Goal: Task Accomplishment & Management: Complete application form

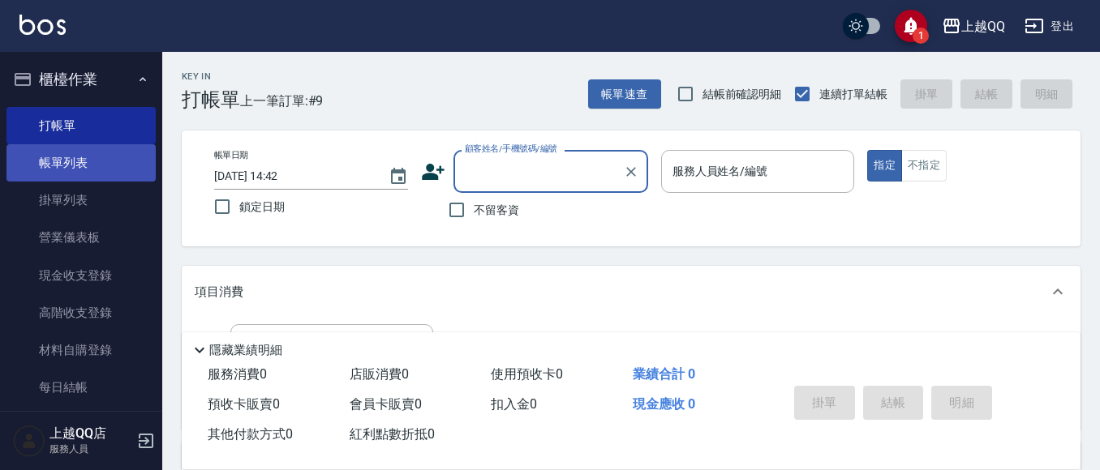
click at [68, 159] on link "帳單列表" at bounding box center [80, 162] width 149 height 37
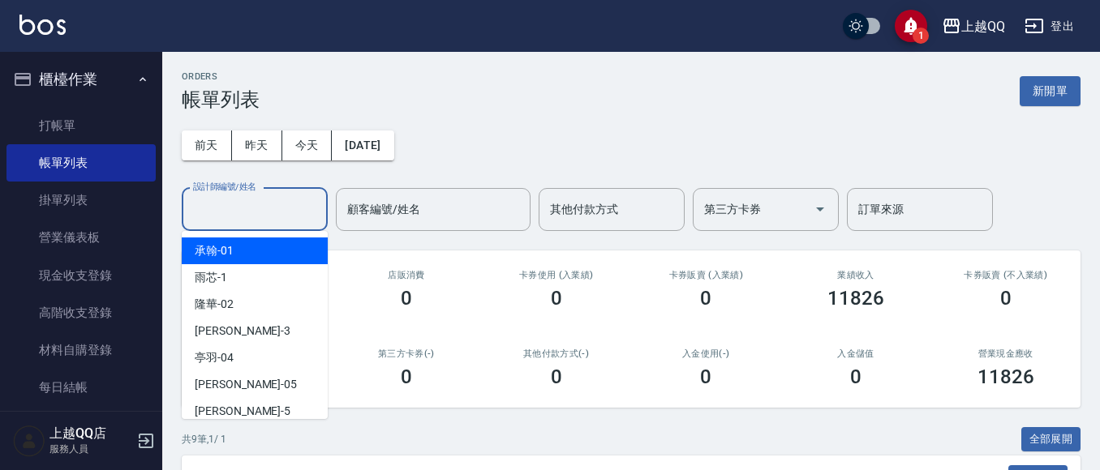
click at [276, 210] on input "設計師編號/姓名" at bounding box center [254, 209] width 131 height 28
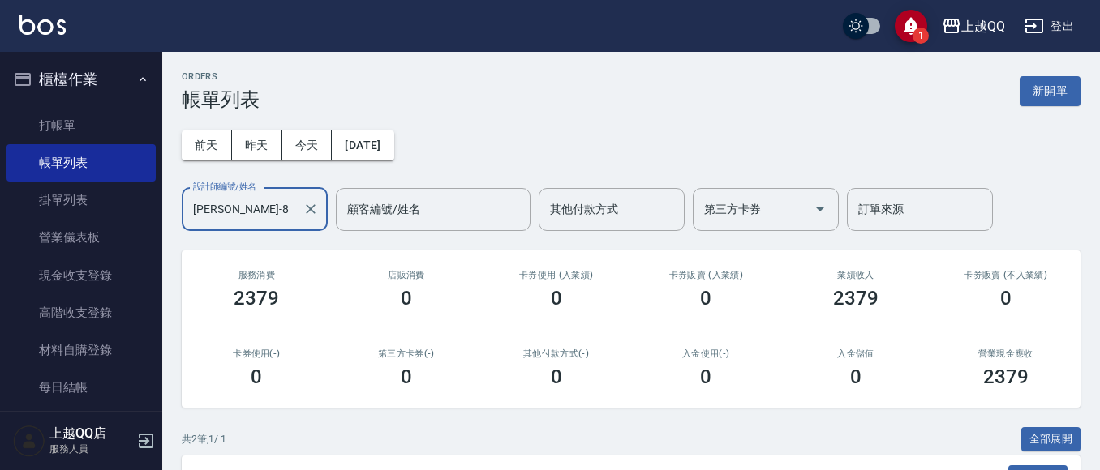
scroll to position [224, 0]
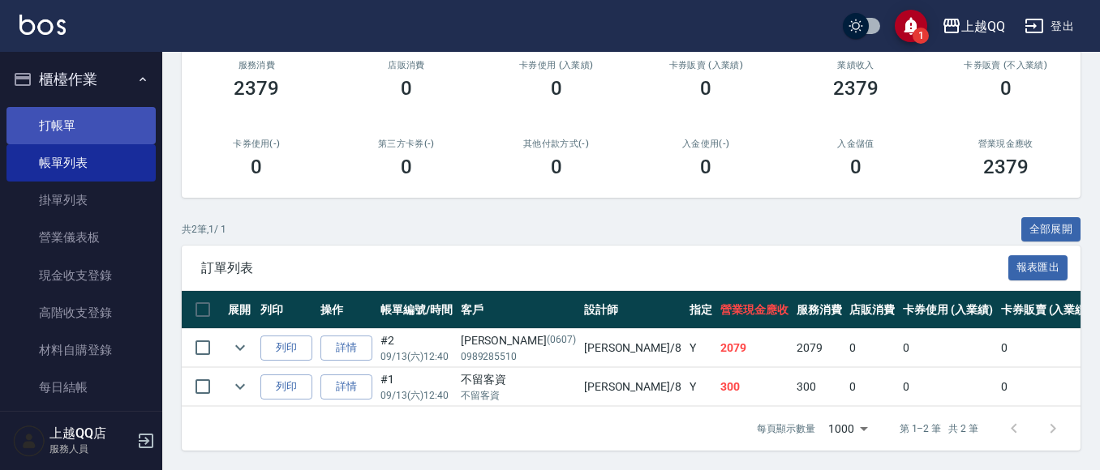
type input "[PERSON_NAME]-8"
click at [60, 139] on link "打帳單" at bounding box center [80, 125] width 149 height 37
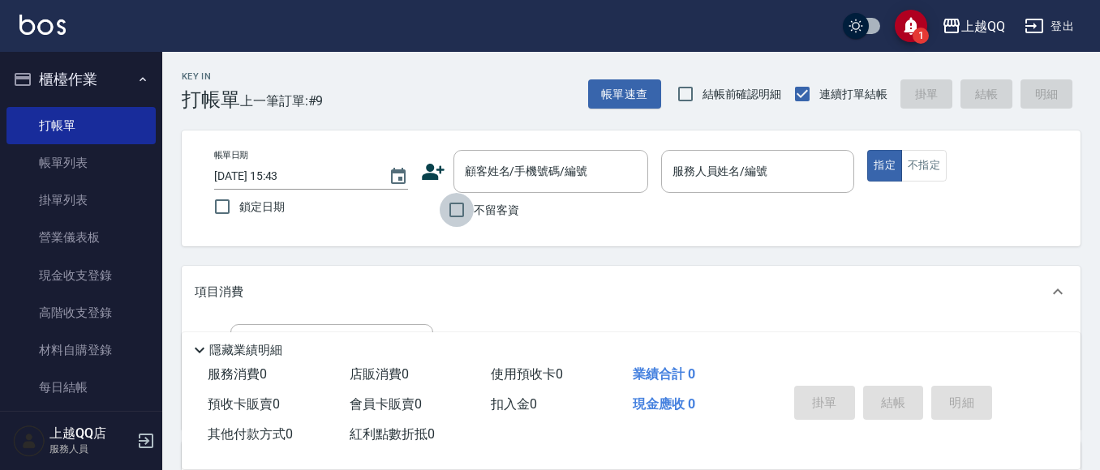
click at [452, 217] on input "不留客資" at bounding box center [457, 210] width 34 height 34
checkbox input "true"
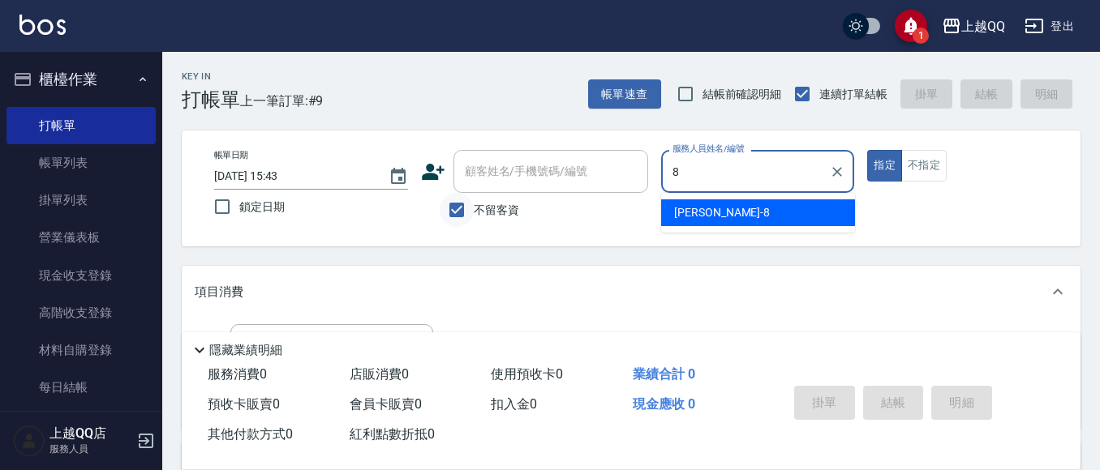
type input "[PERSON_NAME]-8"
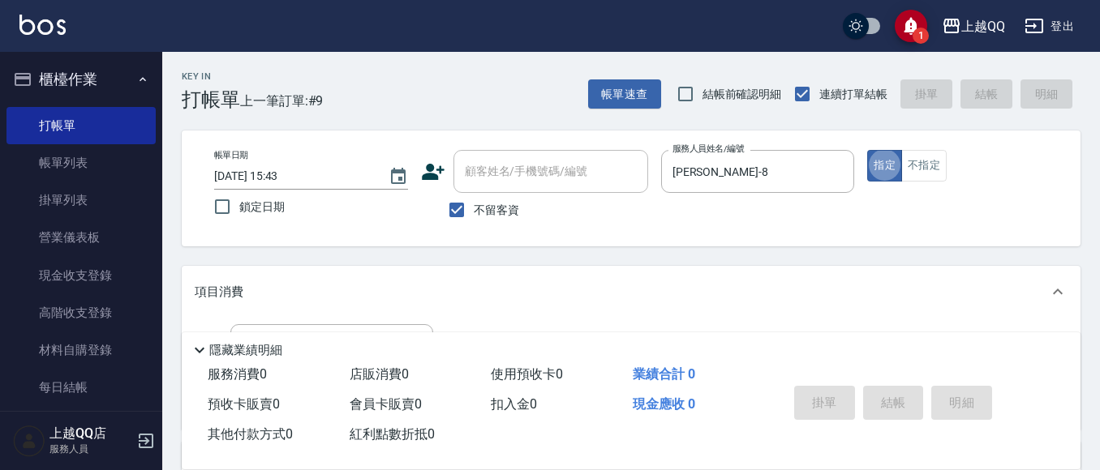
type button "true"
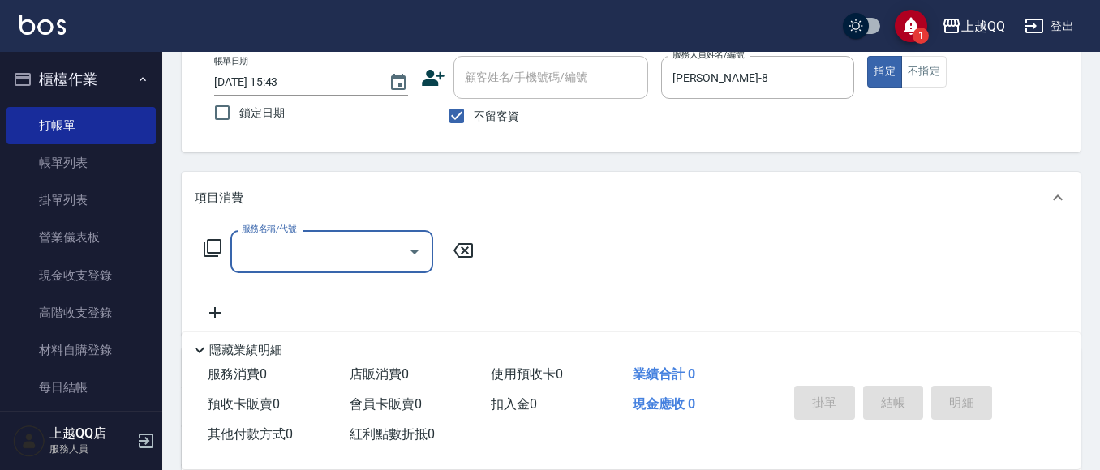
scroll to position [96, 0]
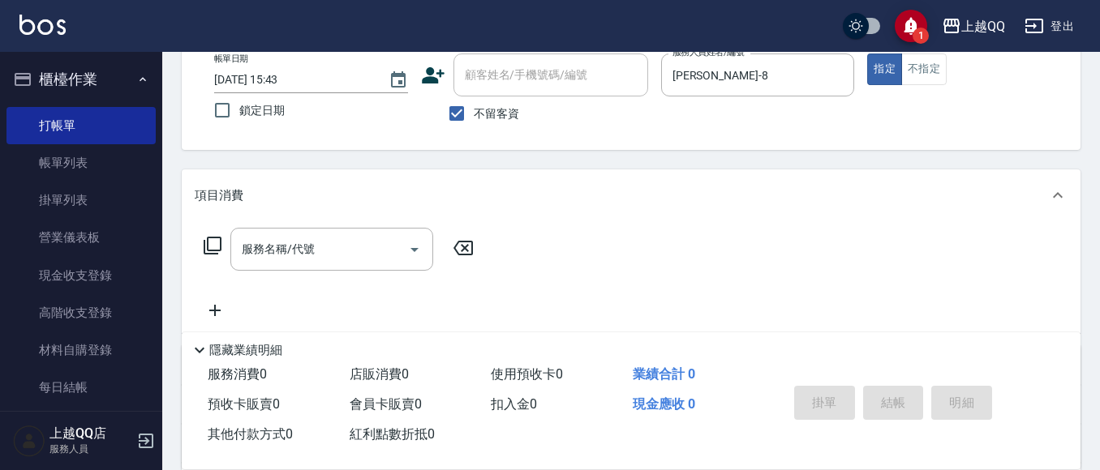
click at [217, 245] on icon at bounding box center [212, 245] width 19 height 19
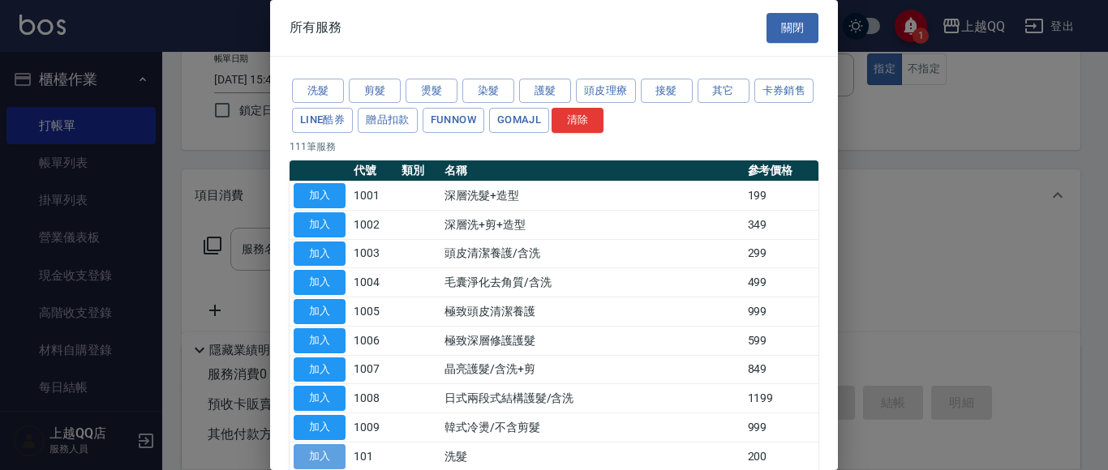
click at [330, 444] on button "加入" at bounding box center [320, 456] width 52 height 25
type input "洗髮(101)"
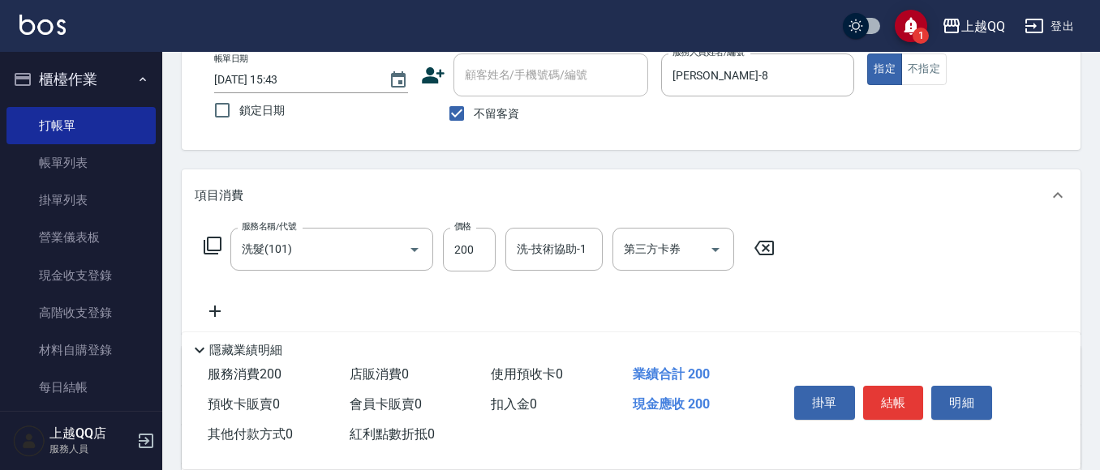
click at [208, 239] on icon at bounding box center [213, 246] width 18 height 18
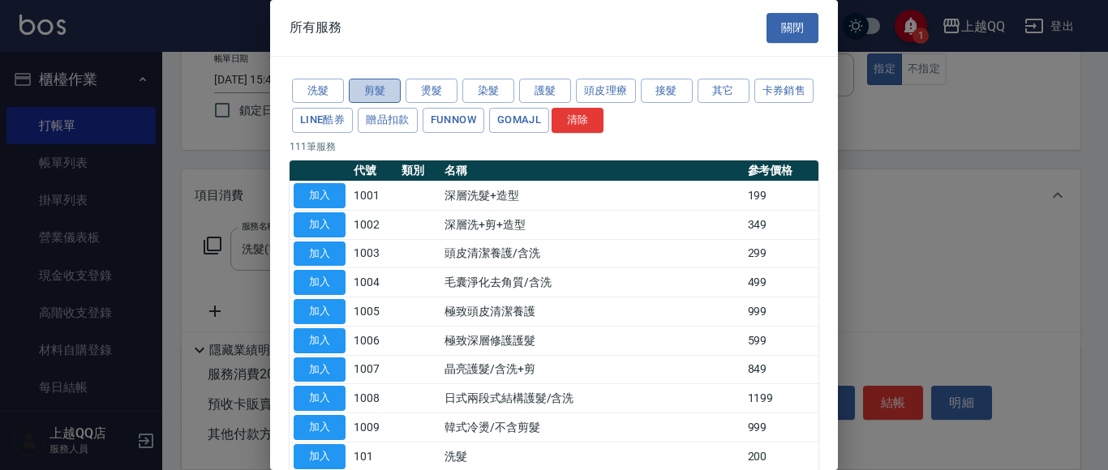
click at [382, 88] on button "剪髮" at bounding box center [375, 91] width 52 height 25
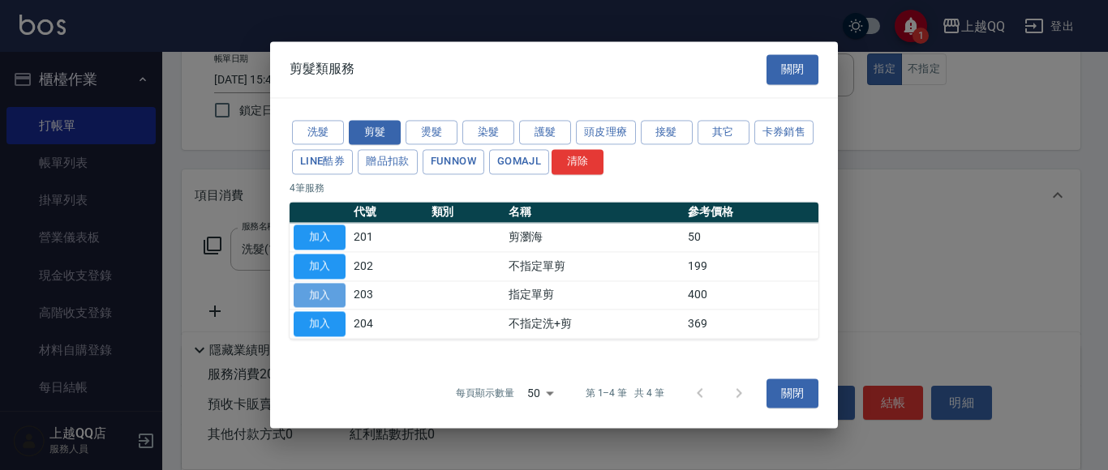
click at [334, 291] on button "加入" at bounding box center [320, 295] width 52 height 25
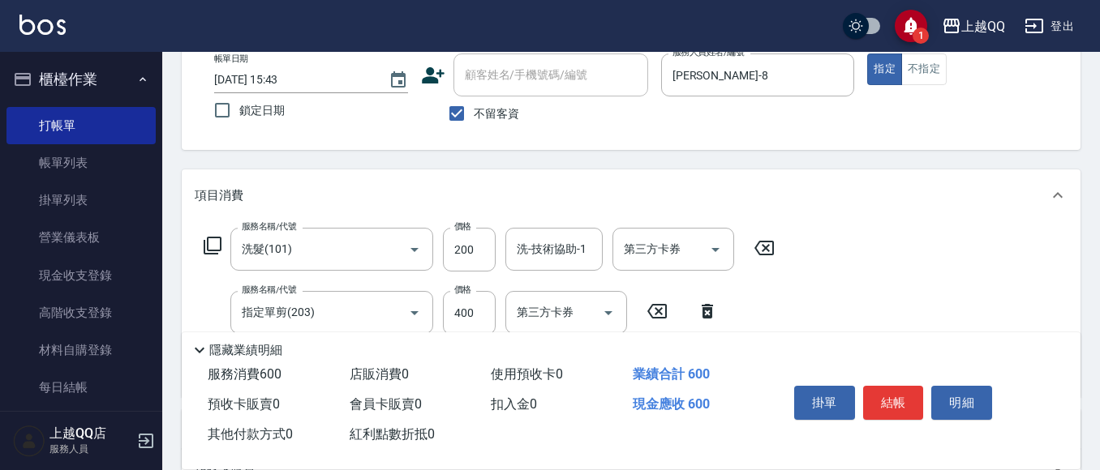
click at [495, 315] on div "服務名稱/代號 指定單剪(203) 服務名稱/代號 價格 400 價格 第三方卡券 第三方卡券" at bounding box center [461, 313] width 533 height 44
click at [483, 310] on input "400" at bounding box center [469, 313] width 53 height 44
type input "350"
click at [471, 254] on input "200" at bounding box center [469, 250] width 53 height 44
type input "250"
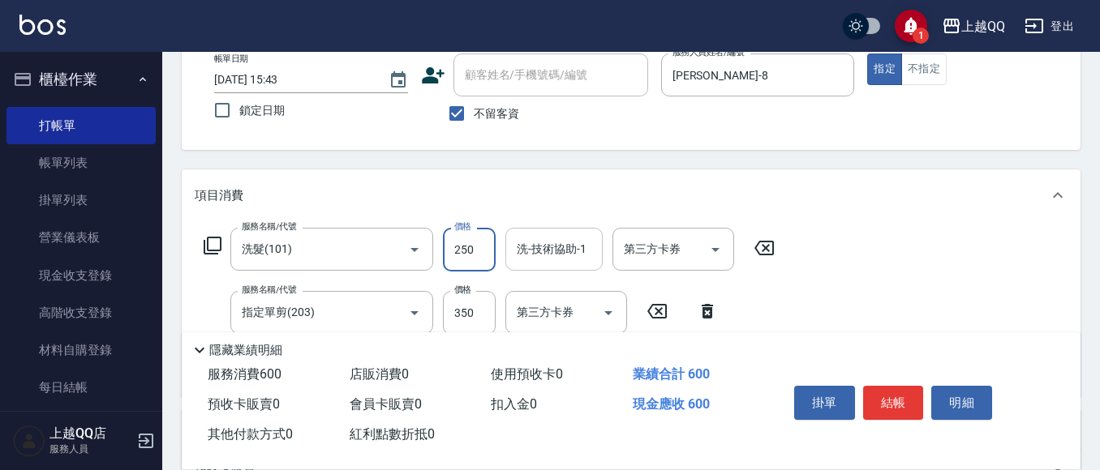
click at [546, 246] on div "洗-技術協助-1 洗-技術協助-1" at bounding box center [553, 249] width 97 height 43
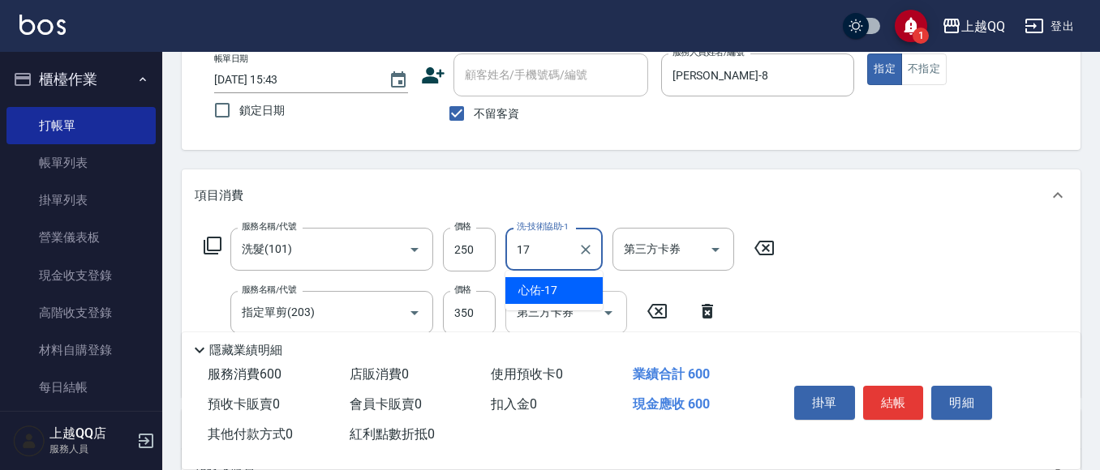
click at [557, 291] on div "心佑 -17" at bounding box center [553, 290] width 97 height 27
type input "心佑-17"
click at [894, 399] on button "結帳" at bounding box center [893, 403] width 61 height 34
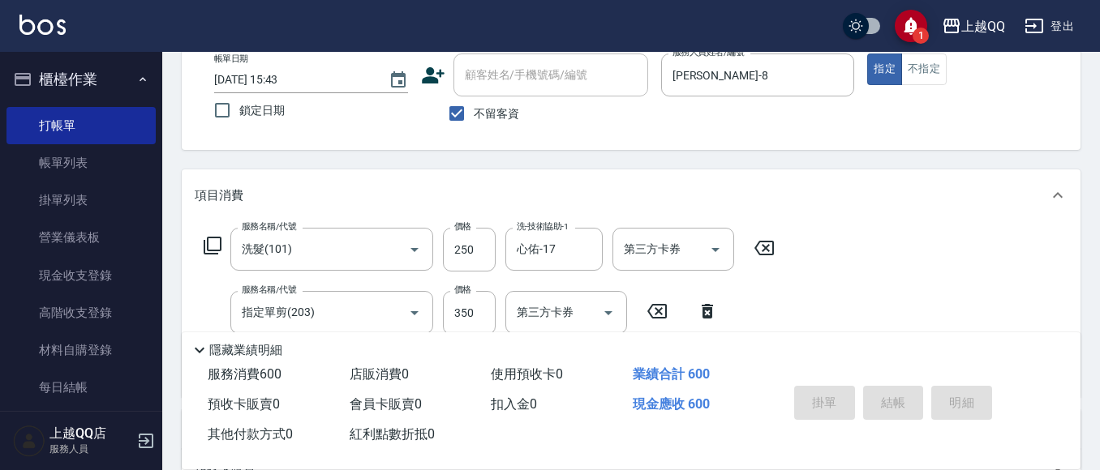
type input "[DATE] 15:44"
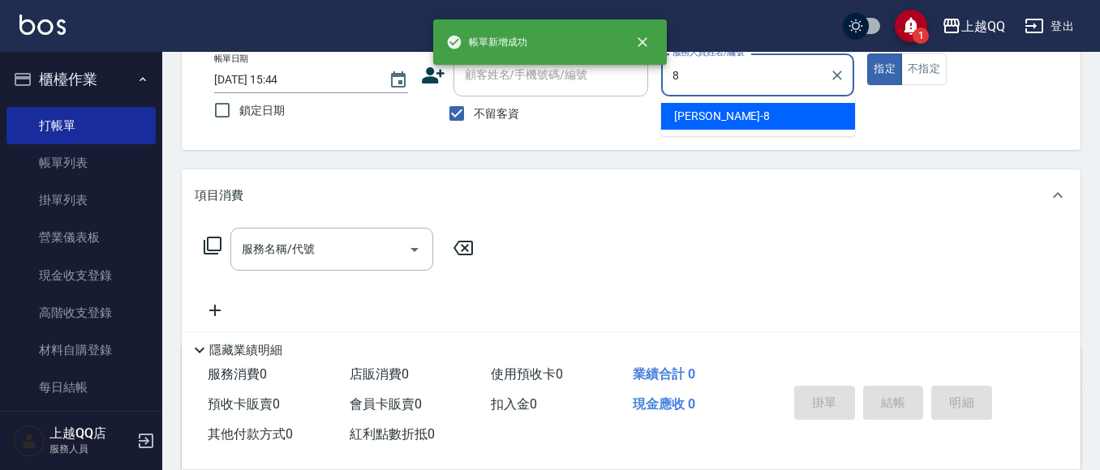
type input "[PERSON_NAME]-8"
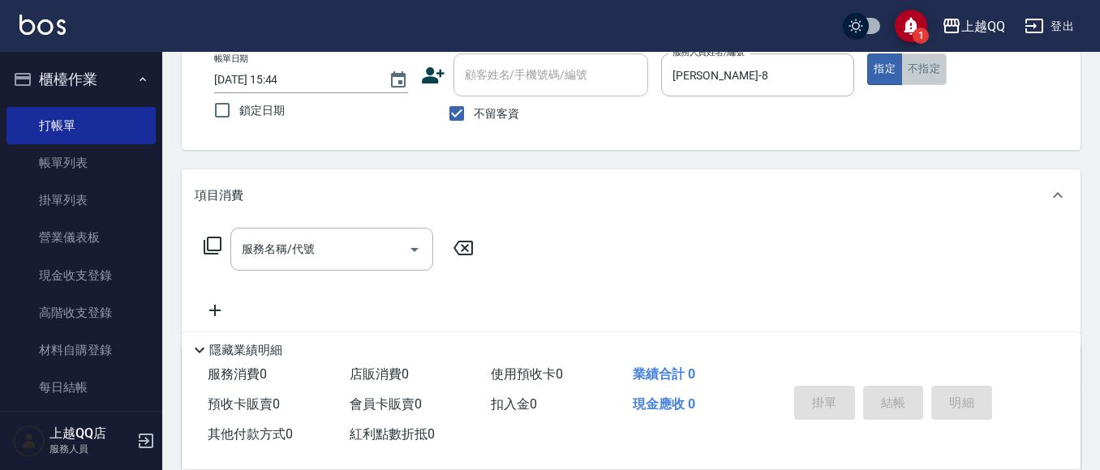
click at [935, 73] on button "不指定" at bounding box center [923, 70] width 45 height 32
click at [212, 244] on icon at bounding box center [212, 245] width 19 height 19
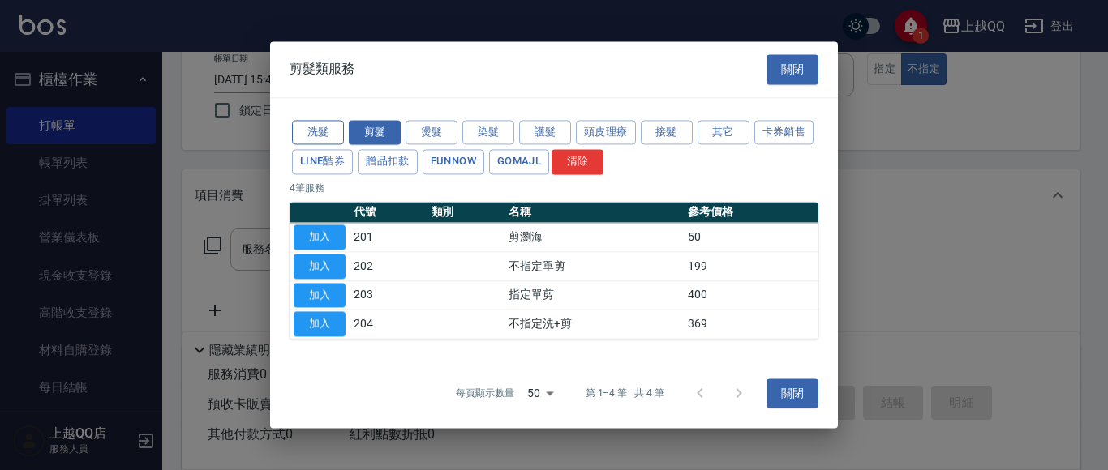
click at [317, 135] on button "洗髮" at bounding box center [318, 132] width 52 height 25
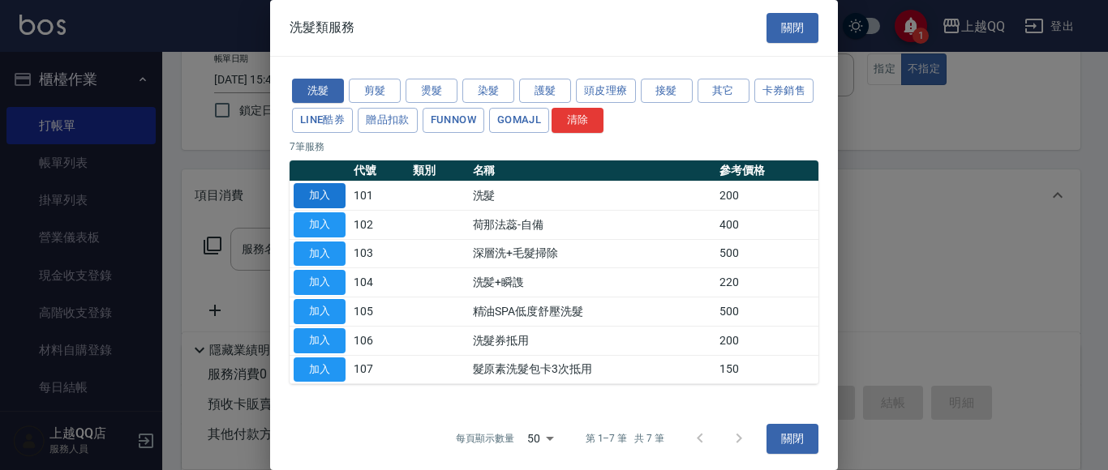
click at [312, 190] on button "加入" at bounding box center [320, 195] width 52 height 25
type input "洗髮(101)"
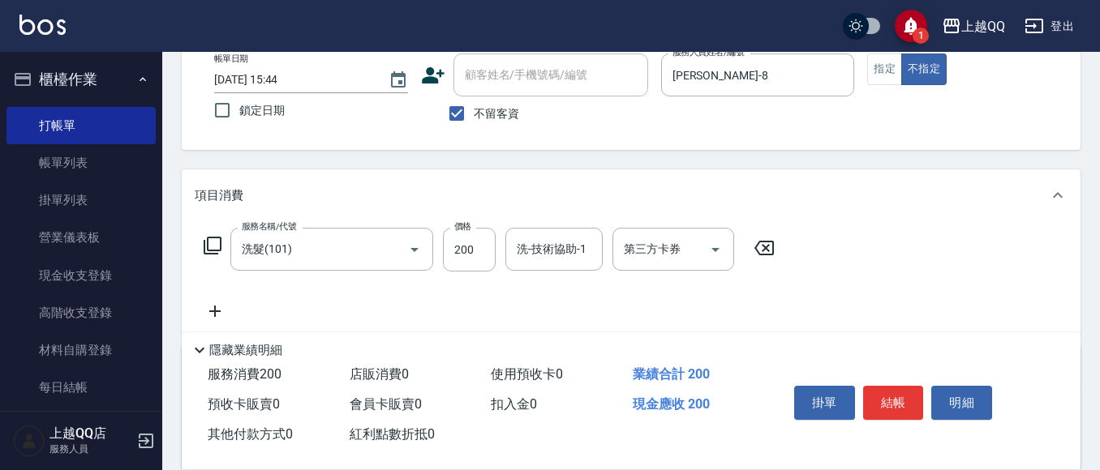
click at [212, 245] on icon at bounding box center [212, 245] width 19 height 19
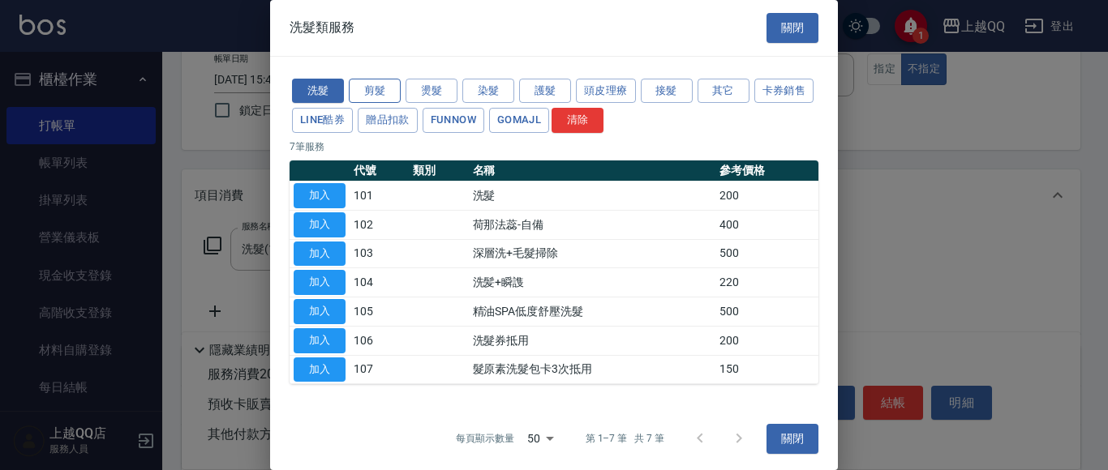
click at [363, 86] on button "剪髮" at bounding box center [375, 91] width 52 height 25
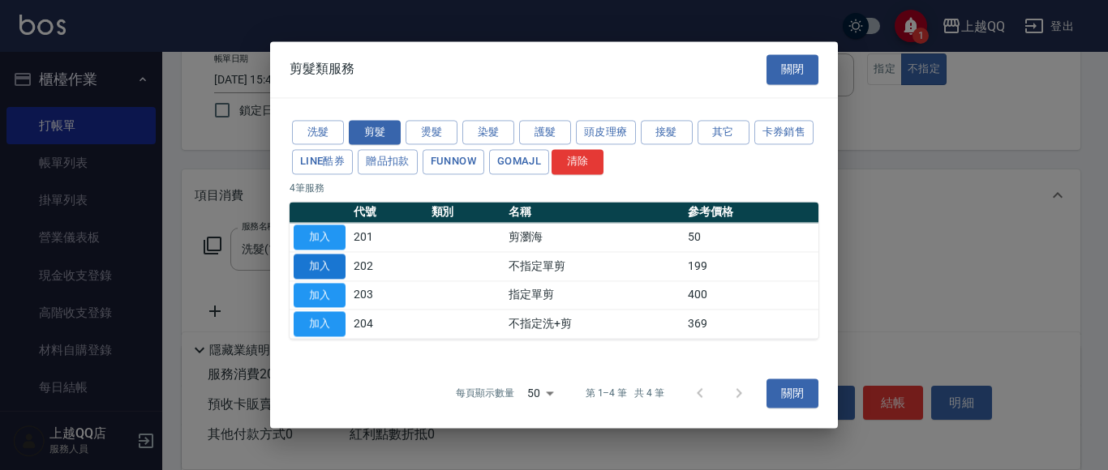
click at [326, 267] on button "加入" at bounding box center [320, 266] width 52 height 25
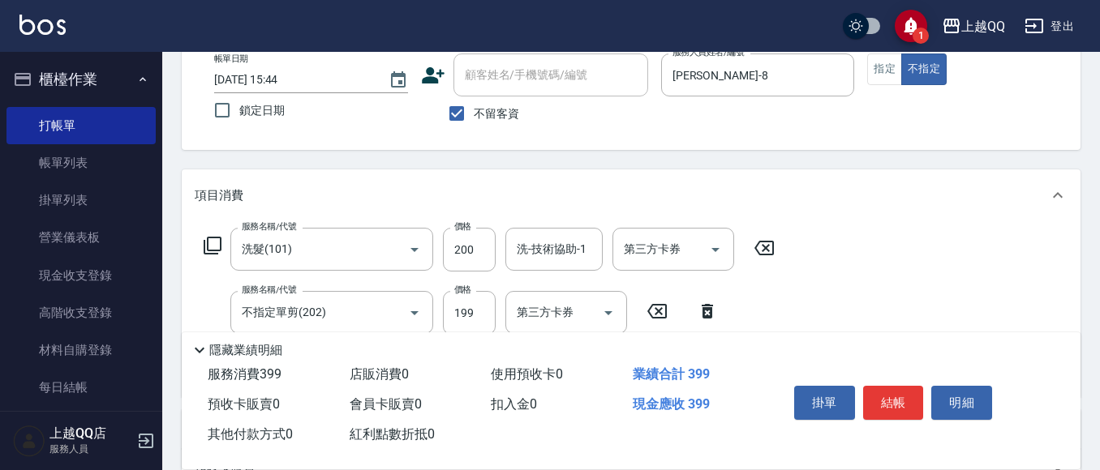
scroll to position [158, 0]
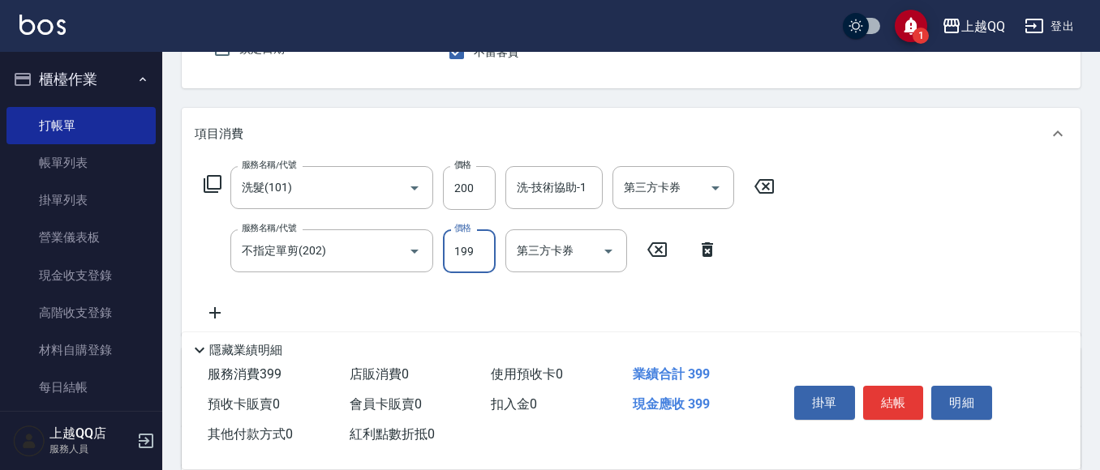
drag, startPoint x: 481, startPoint y: 257, endPoint x: 483, endPoint y: 249, distance: 8.5
click at [481, 257] on input "199" at bounding box center [469, 251] width 53 height 44
type input "299"
click at [482, 191] on input "200" at bounding box center [469, 188] width 53 height 44
type input "250"
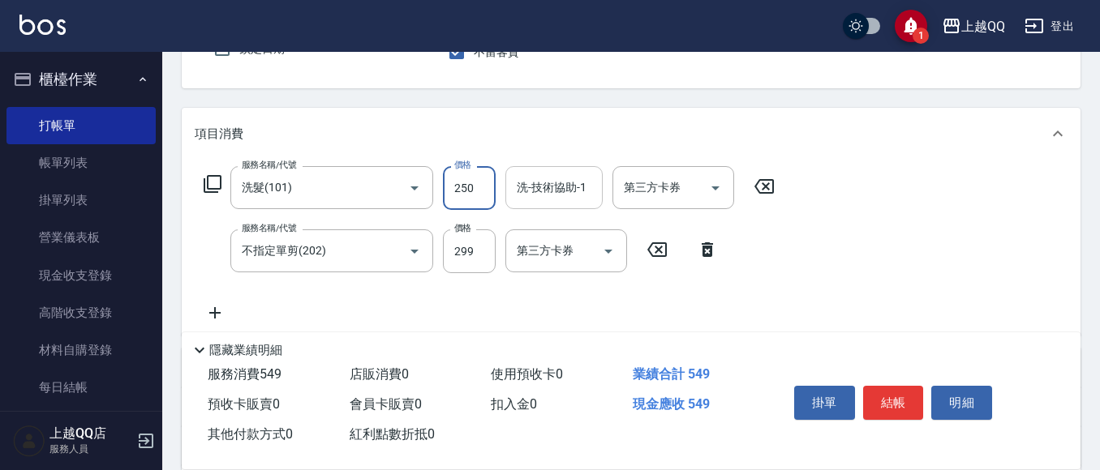
click at [570, 187] on div "洗-技術協助-1 洗-技術協助-1" at bounding box center [553, 187] width 97 height 43
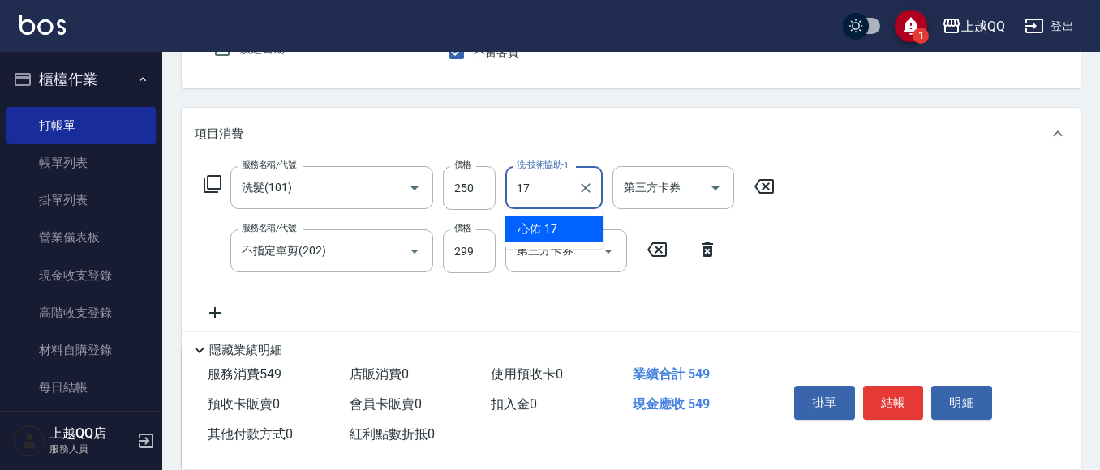
click at [540, 228] on span "心佑 -17" at bounding box center [537, 229] width 39 height 17
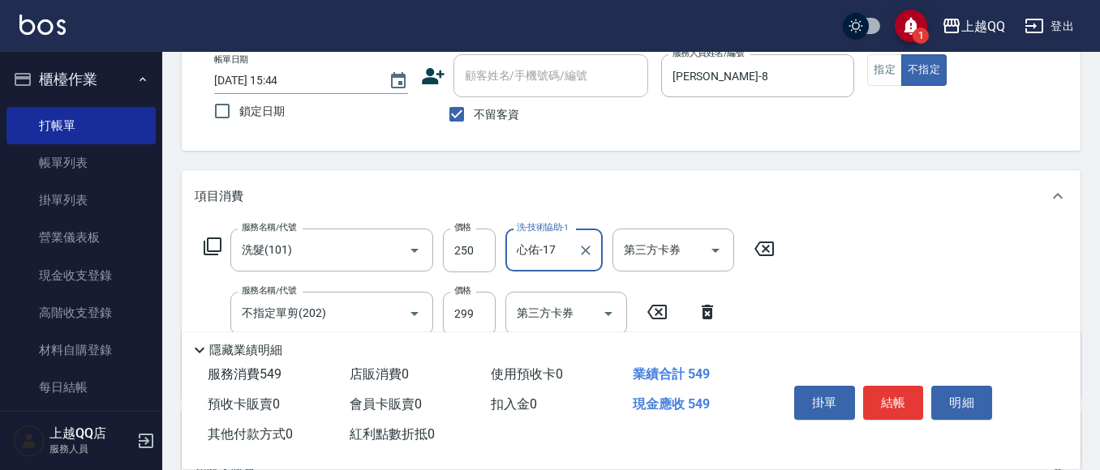
scroll to position [92, 0]
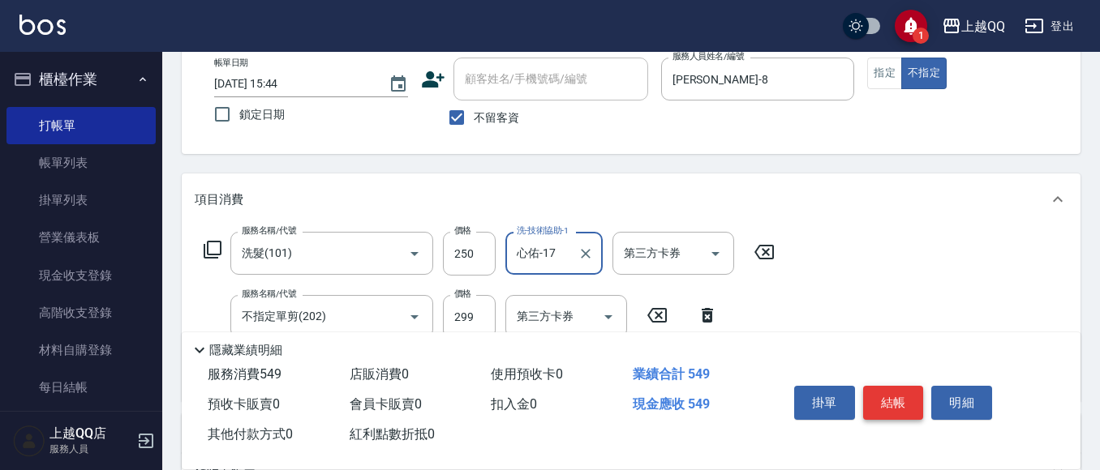
type input "心佑-17"
click at [874, 388] on button "結帳" at bounding box center [893, 403] width 61 height 34
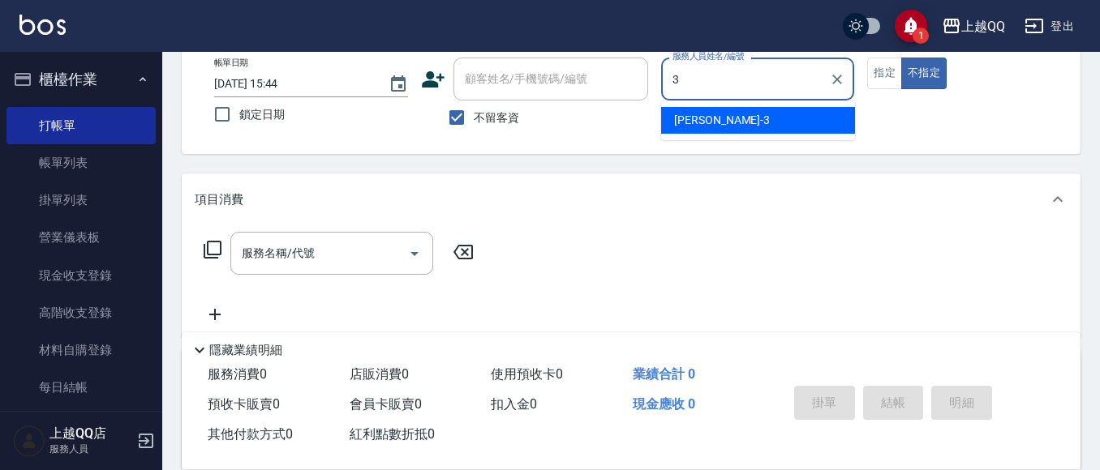
type input "3"
type button "false"
type input "佩怡-3"
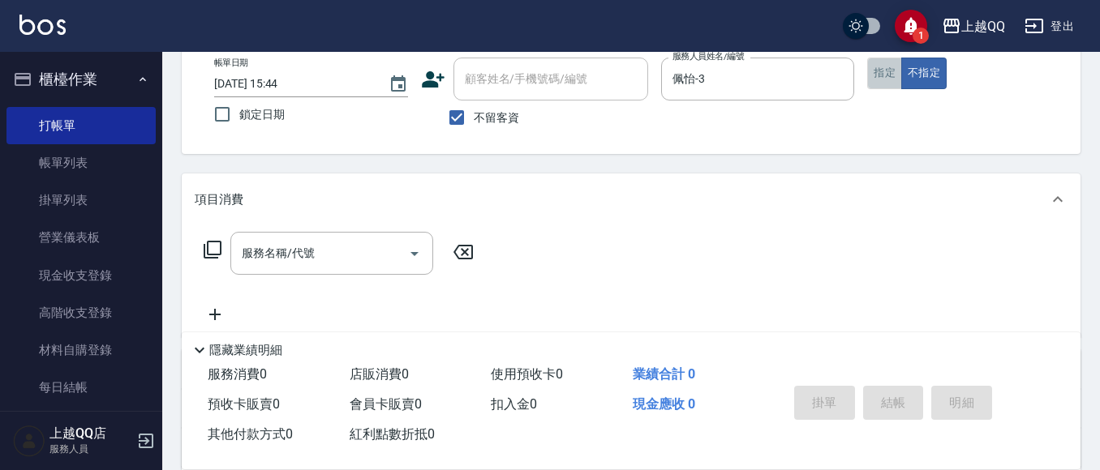
click at [881, 67] on button "指定" at bounding box center [884, 74] width 35 height 32
drag, startPoint x: 307, startPoint y: 279, endPoint x: 329, endPoint y: 266, distance: 25.4
click at [310, 277] on div "服務名稱/代號 服務名稱/代號" at bounding box center [339, 278] width 289 height 92
click at [342, 249] on input "服務名稱/代號" at bounding box center [320, 253] width 164 height 28
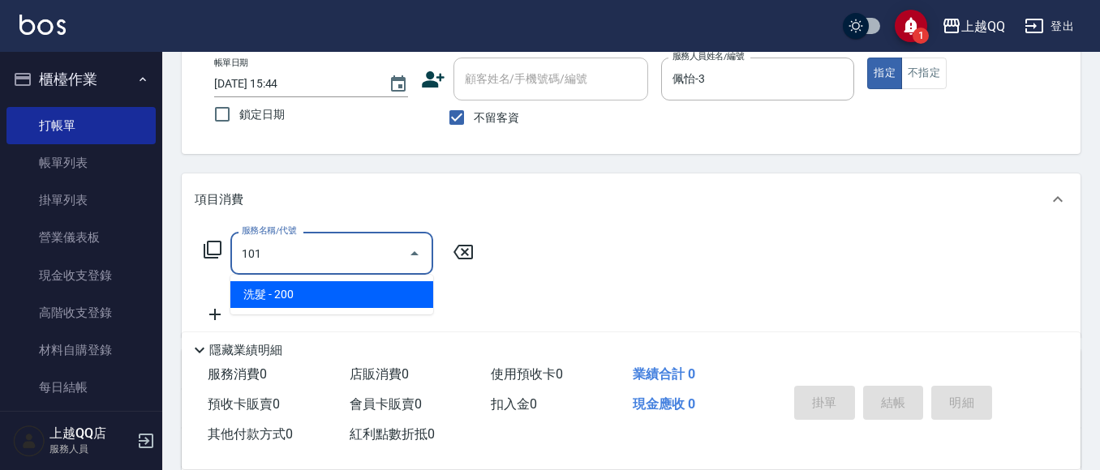
type input "洗髮(101)"
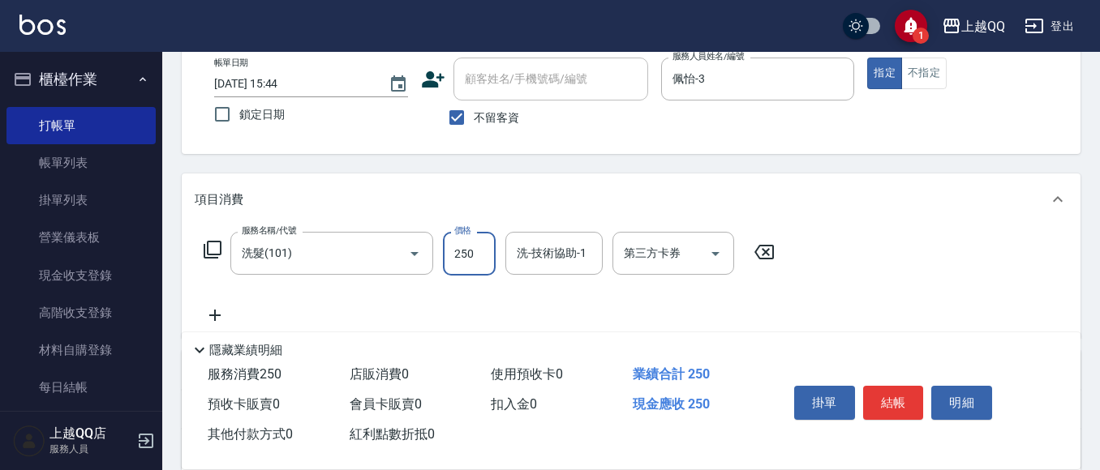
type input "250"
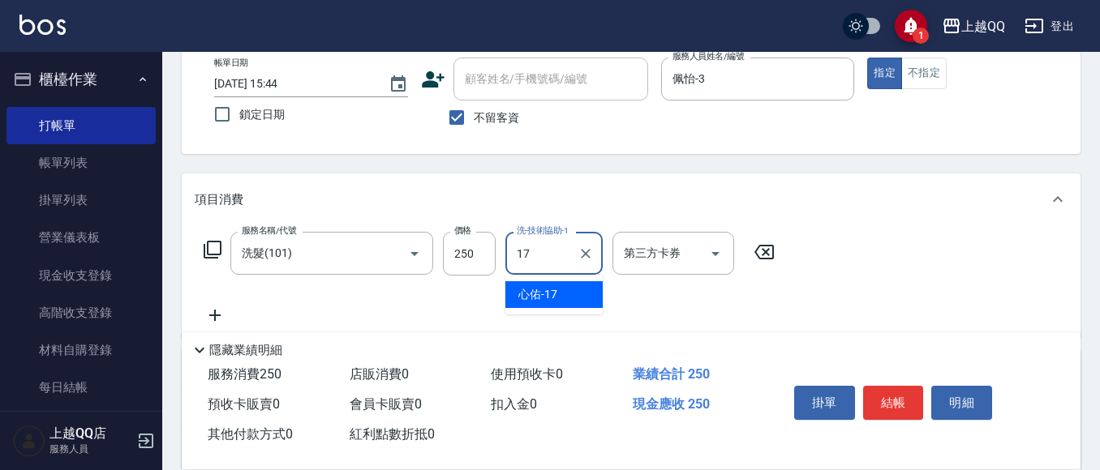
type input "心佑-17"
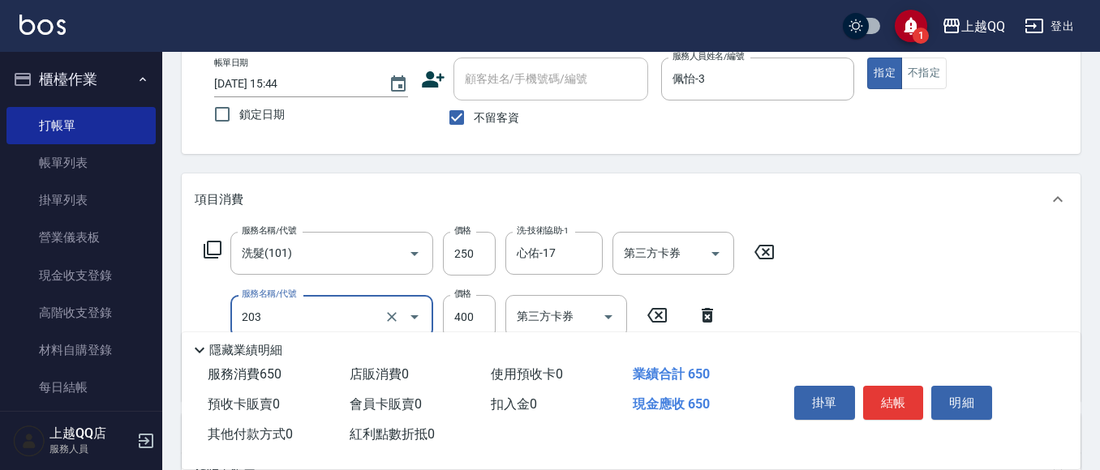
type input "指定單剪(203)"
type input "350"
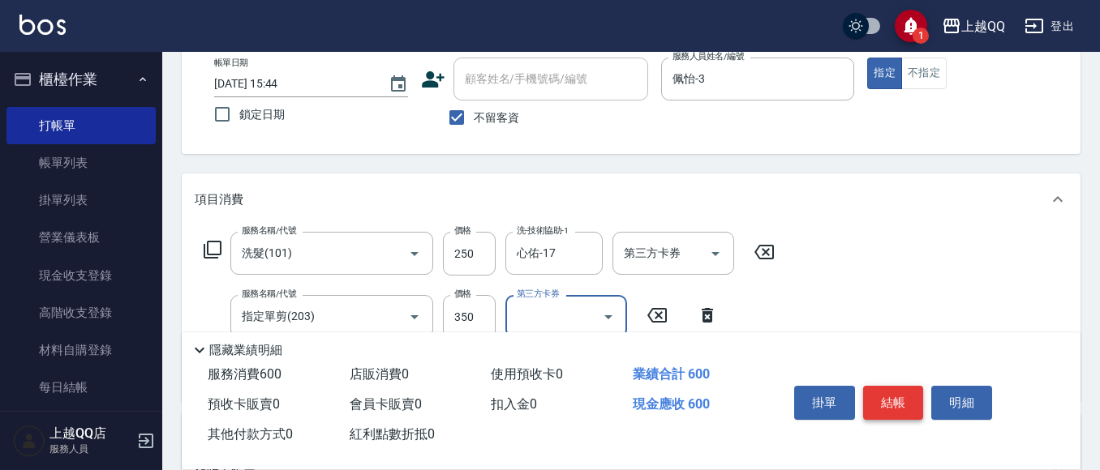
click at [898, 401] on button "結帳" at bounding box center [893, 403] width 61 height 34
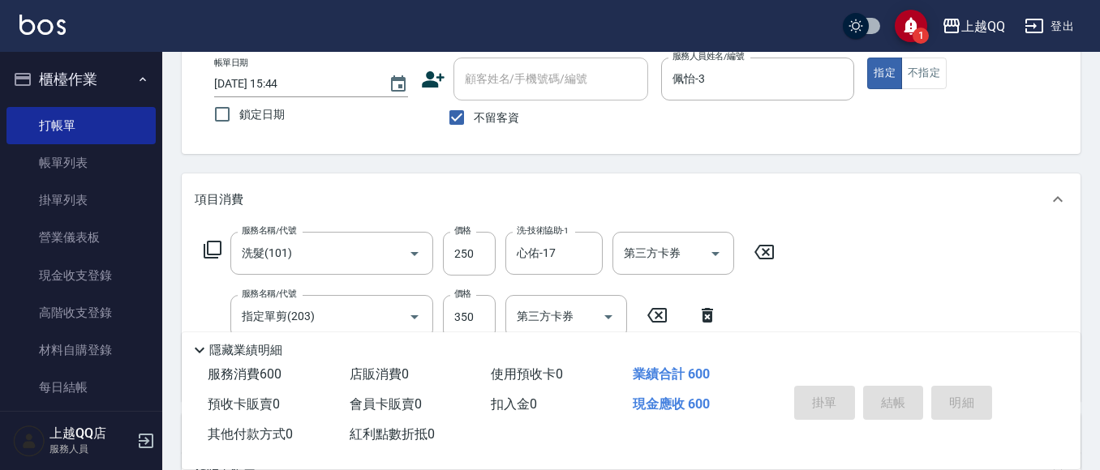
type input "[DATE] 15:57"
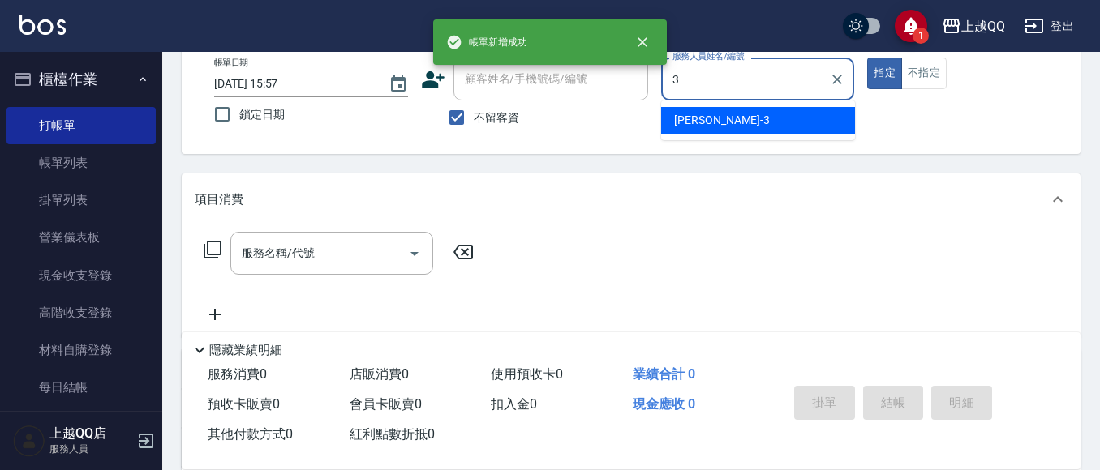
type input "佩怡-3"
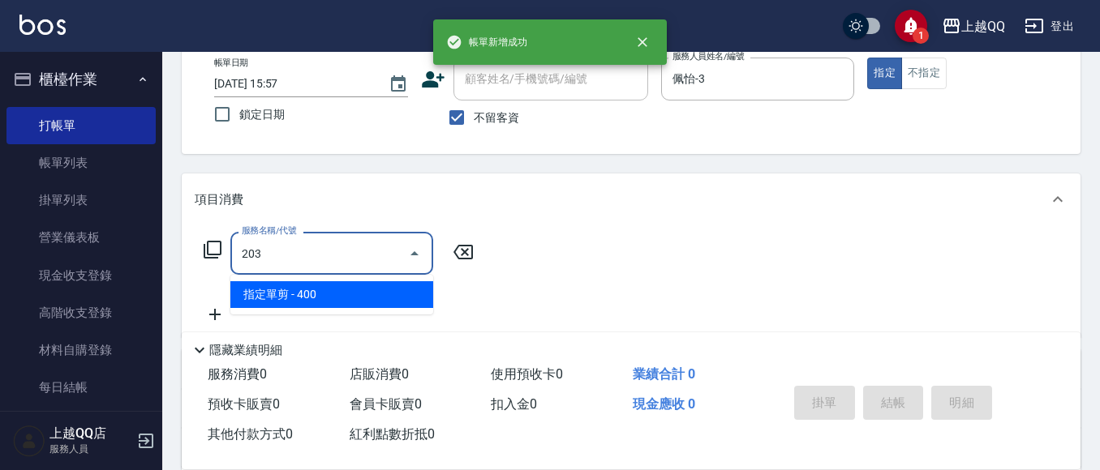
type input "指定單剪(203)"
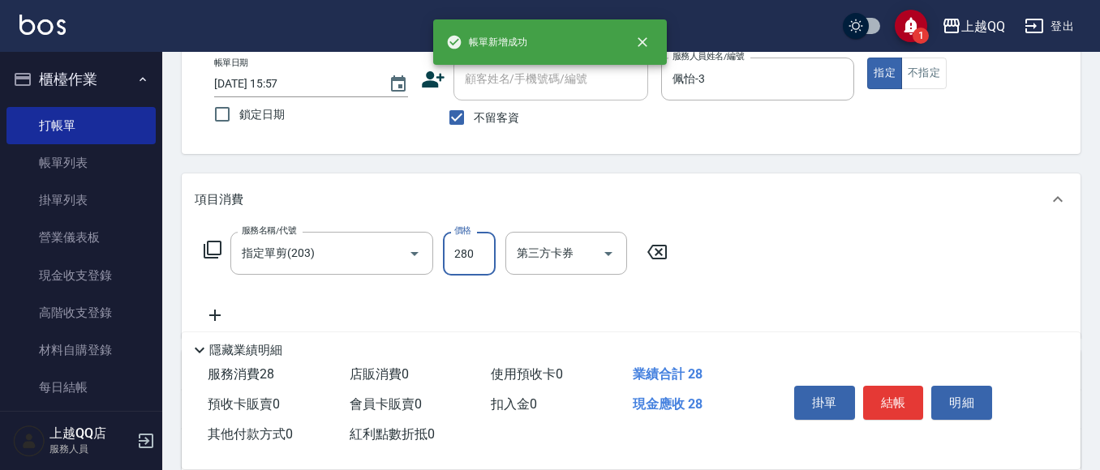
type input "280"
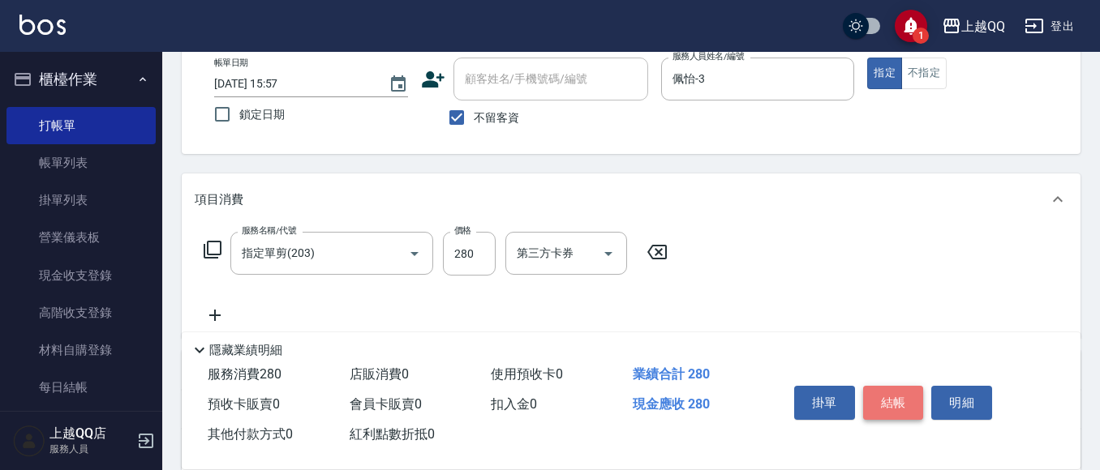
click at [867, 390] on button "結帳" at bounding box center [893, 403] width 61 height 34
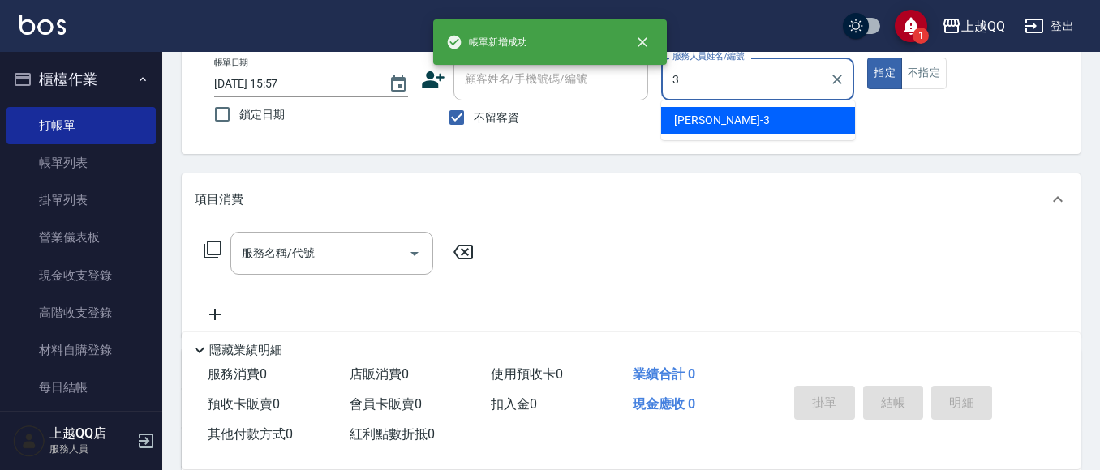
type input "佩怡-3"
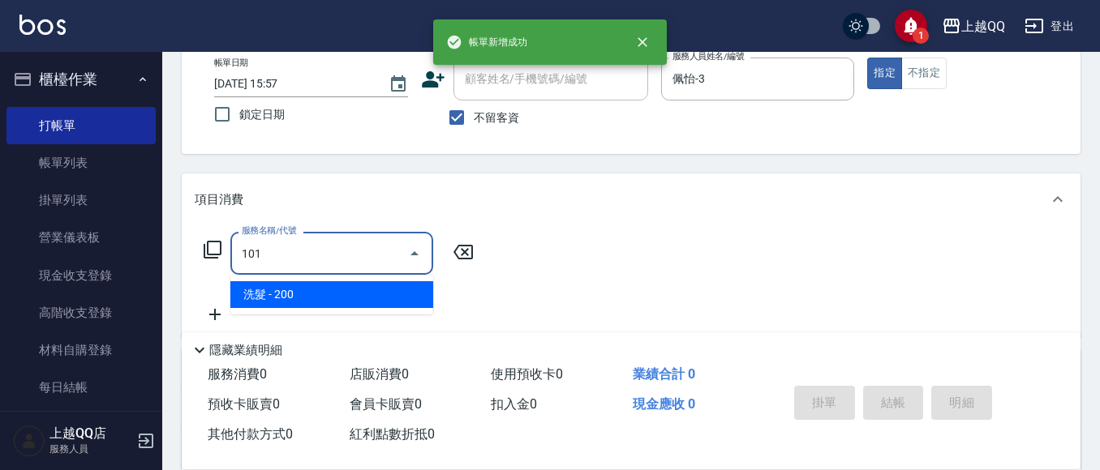
type input "洗髮(101)"
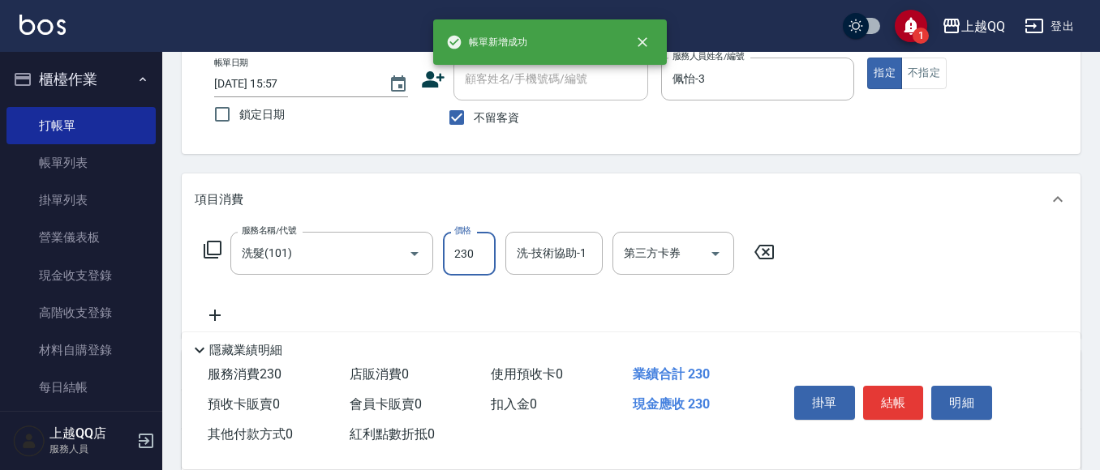
type input "230"
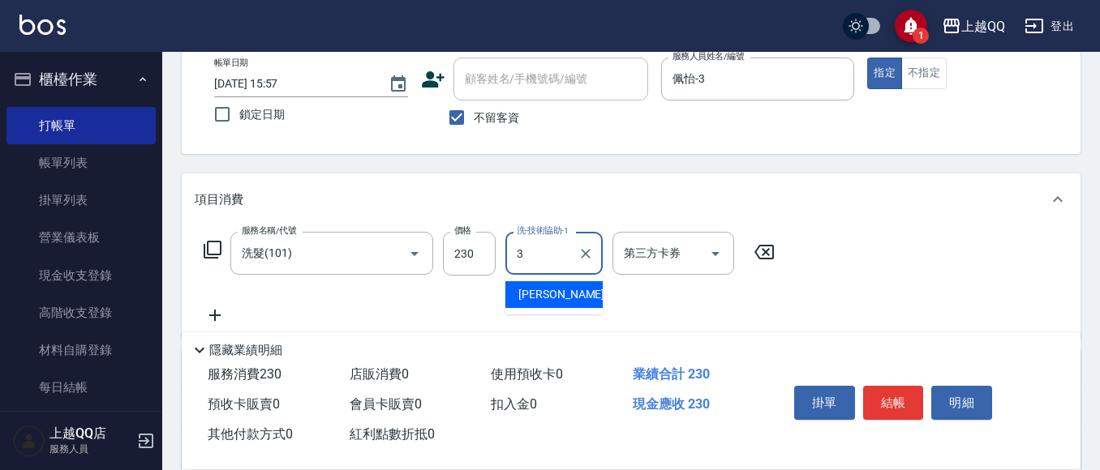
type input "佩怡-3"
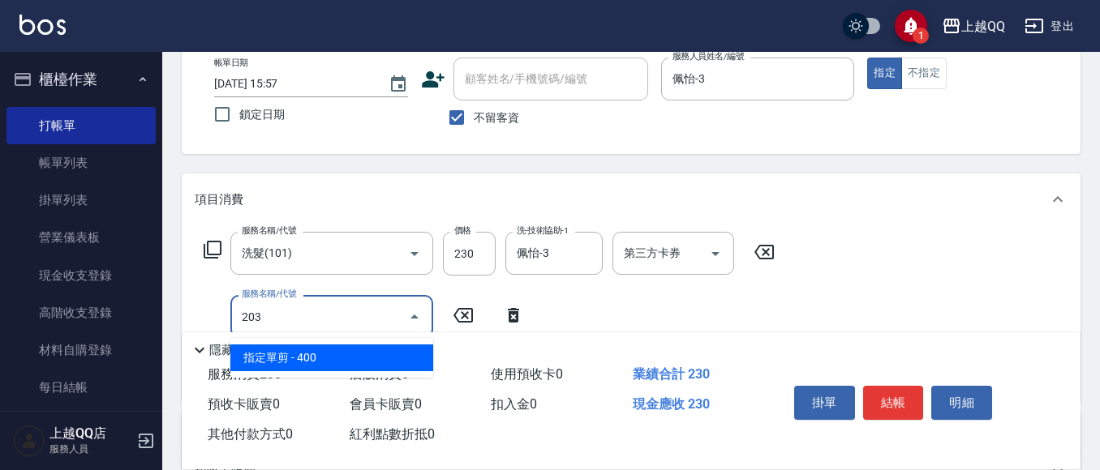
type input "指定單剪(203)"
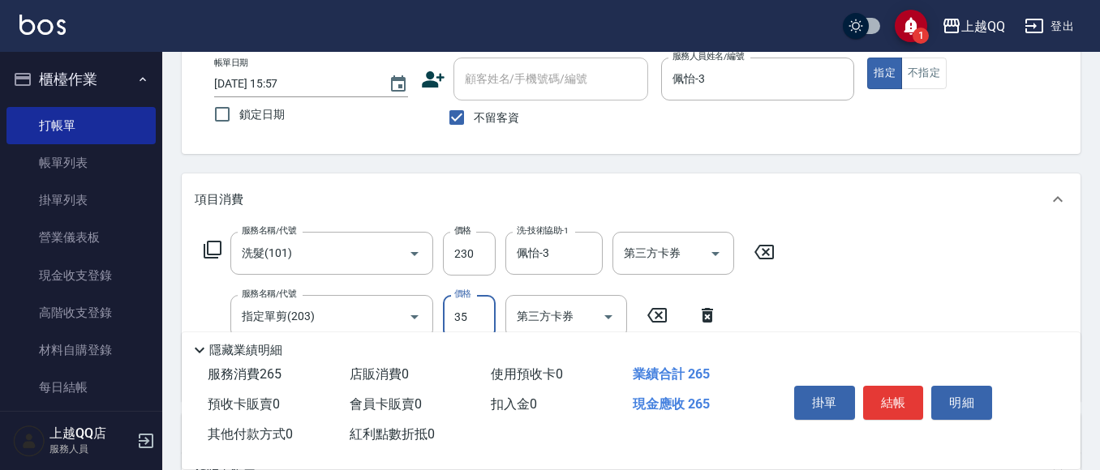
type input "350"
click at [882, 394] on button "結帳" at bounding box center [893, 403] width 61 height 34
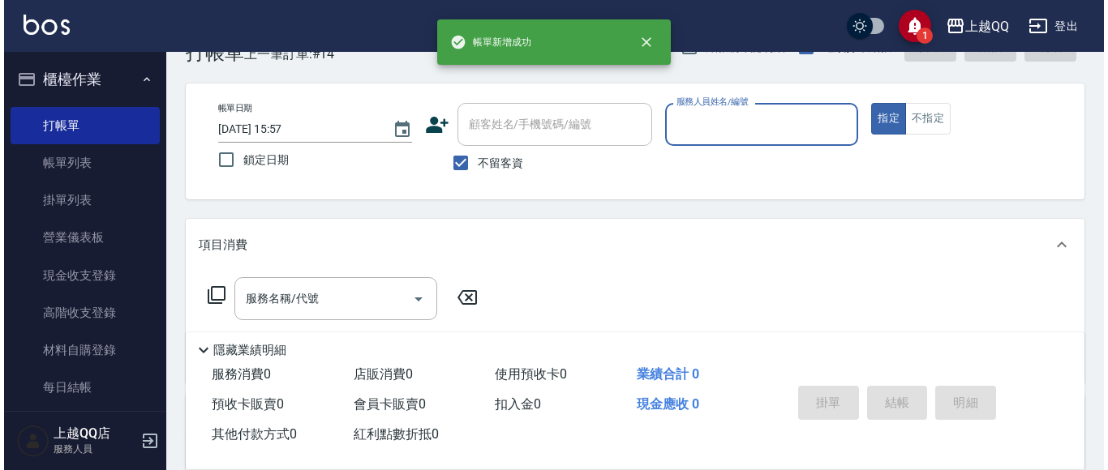
scroll to position [0, 0]
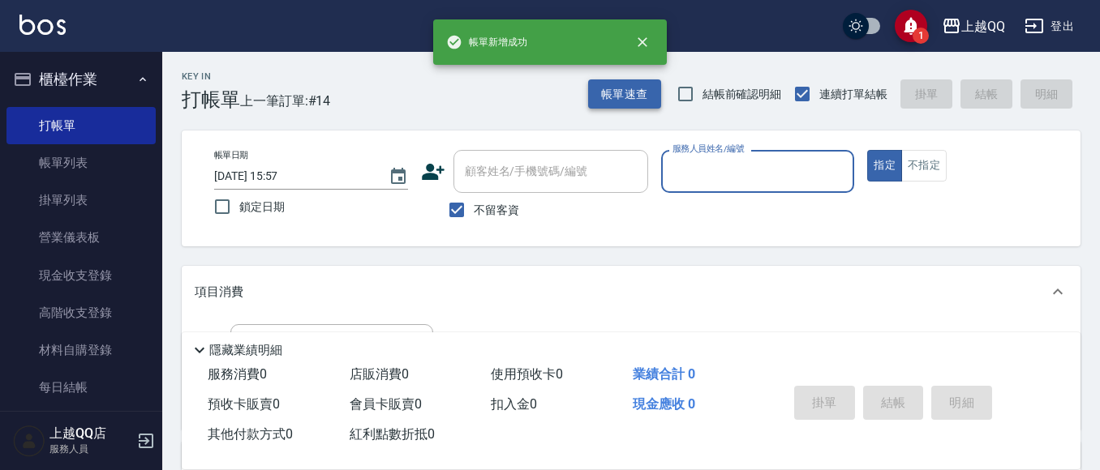
click at [630, 102] on button "帳單速查" at bounding box center [624, 94] width 73 height 30
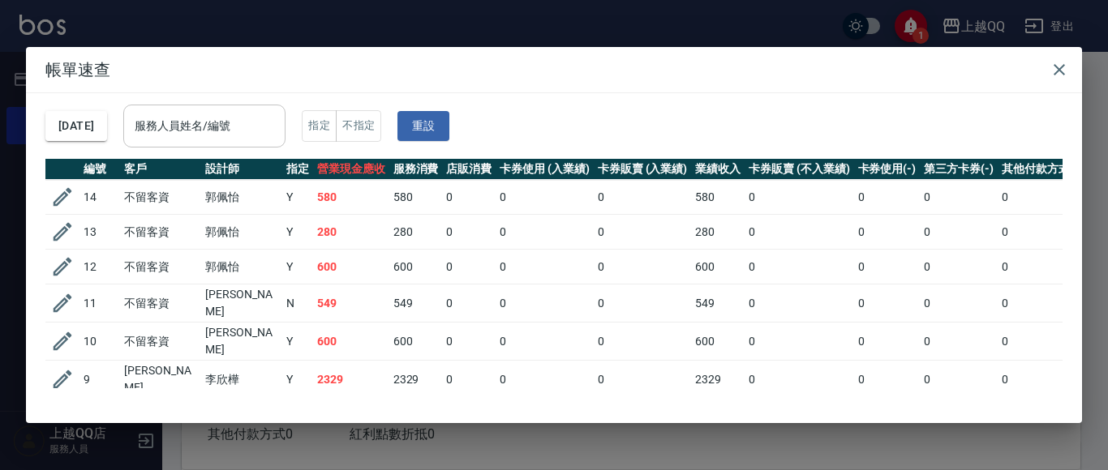
click at [233, 135] on input "服務人員姓名/編號" at bounding box center [205, 126] width 148 height 28
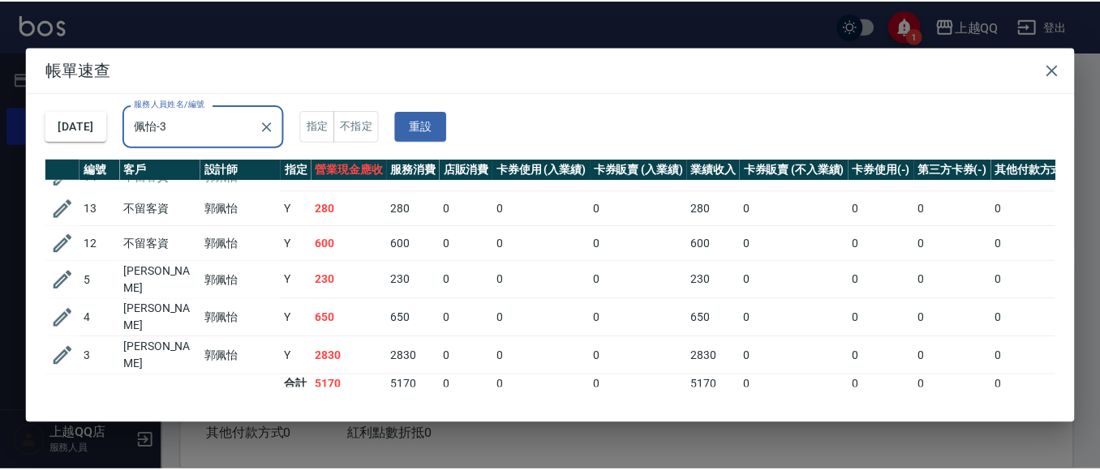
scroll to position [36, 0]
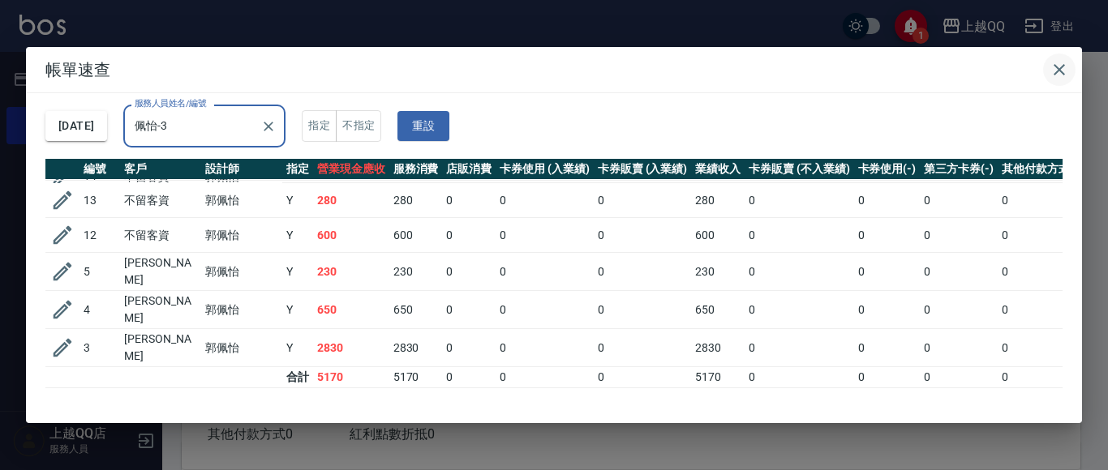
type input "佩怡-3"
click at [1053, 69] on icon "button" at bounding box center [1058, 69] width 19 height 19
